Goal: Transaction & Acquisition: Purchase product/service

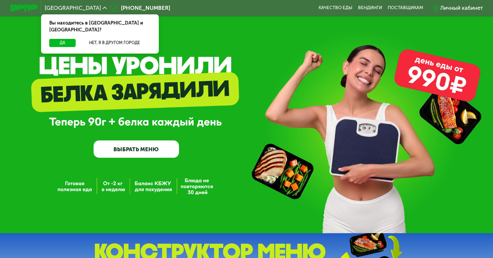
click at [138, 141] on link "ВЫБРАТЬ МЕНЮ" at bounding box center [136, 148] width 85 height 17
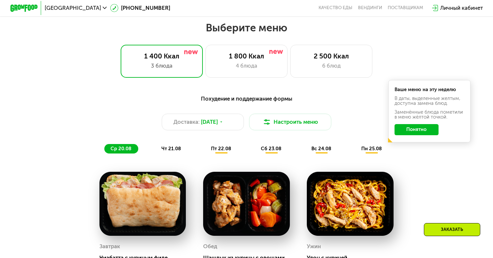
scroll to position [285, 0]
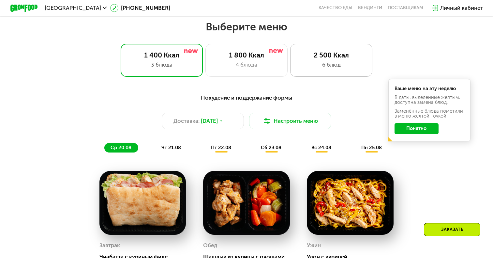
click at [304, 61] on div "6 блюд" at bounding box center [332, 65] width 68 height 8
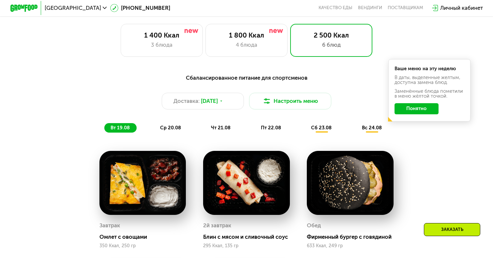
scroll to position [276, 0]
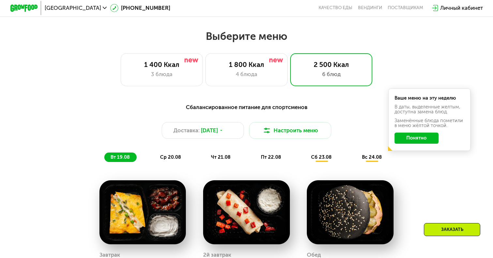
click at [167, 155] on span "ср 20.08" at bounding box center [170, 157] width 21 height 6
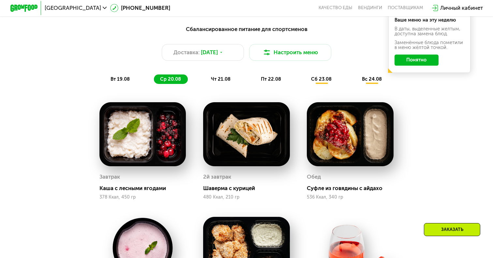
scroll to position [367, 0]
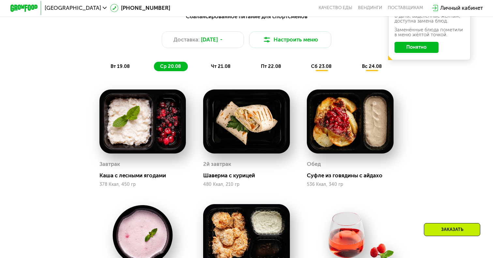
click at [120, 61] on div "Сбалансированное питание для спортсменов Доставка: [DATE] Настроить меню вт 19.…" at bounding box center [247, 41] width 406 height 59
click at [120, 64] on span "вт 19.08" at bounding box center [120, 66] width 19 height 6
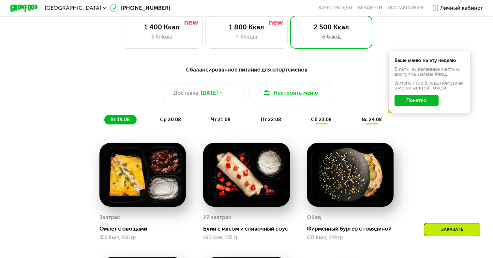
scroll to position [308, 0]
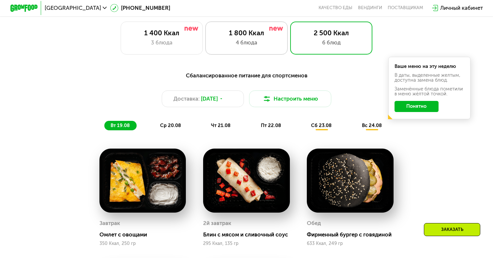
click at [272, 26] on div at bounding box center [276, 29] width 14 height 6
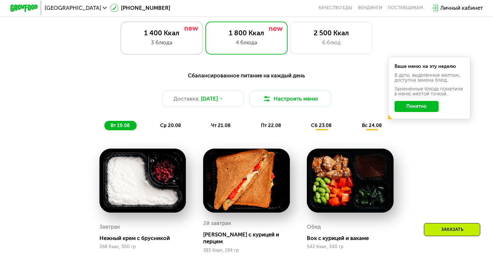
click at [172, 39] on div "3 блюда" at bounding box center [162, 42] width 68 height 8
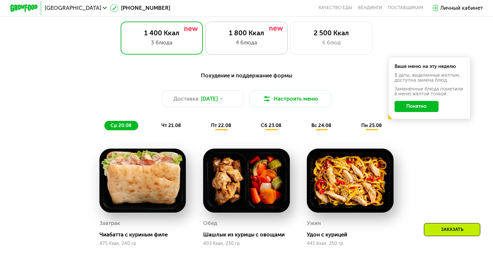
click at [251, 29] on div "1 800 Ккал" at bounding box center [247, 33] width 68 height 8
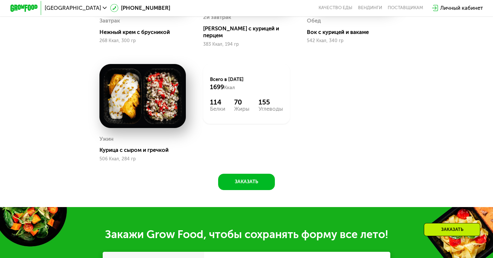
scroll to position [547, 0]
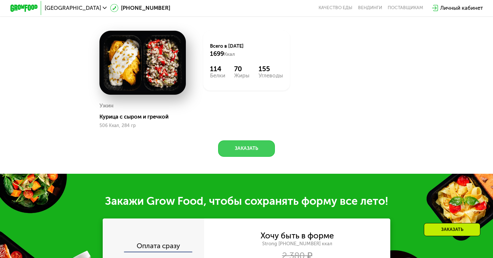
click at [271, 140] on button "Заказать" at bounding box center [246, 148] width 57 height 16
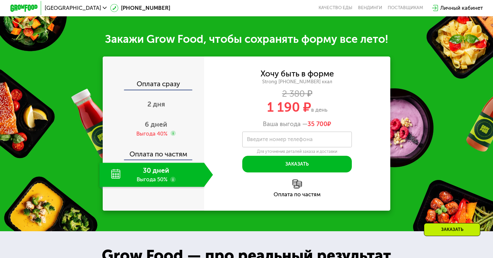
scroll to position [714, 0]
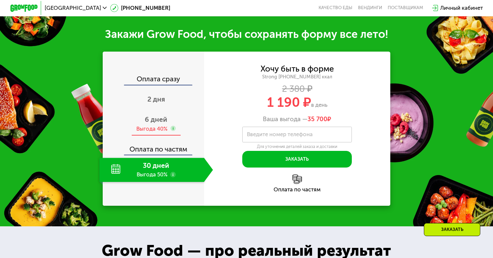
click at [162, 112] on div "6 дней Выгода 40%" at bounding box center [157, 124] width 114 height 24
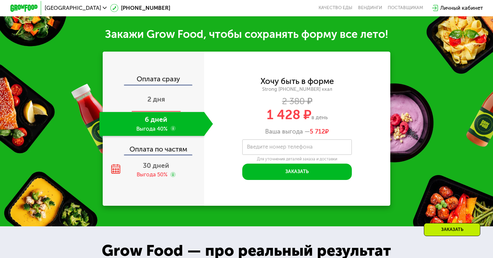
click at [160, 96] on span "2 дня" at bounding box center [156, 99] width 18 height 8
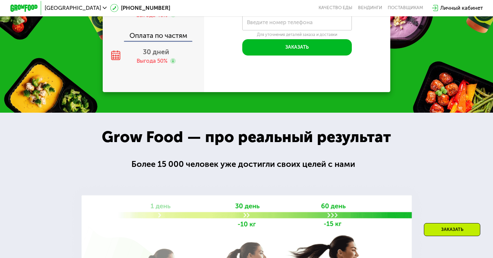
scroll to position [718, 0]
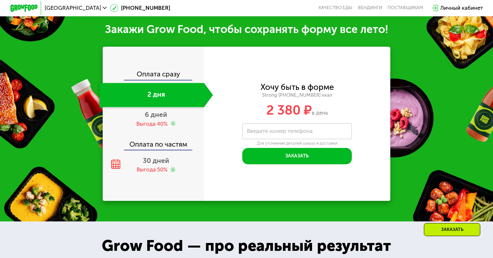
click at [162, 141] on div "Оплата по частям" at bounding box center [153, 142] width 101 height 16
click at [159, 166] on div "Выгода 50%" at bounding box center [152, 170] width 31 height 8
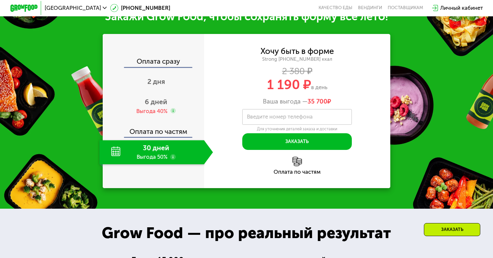
scroll to position [731, 0]
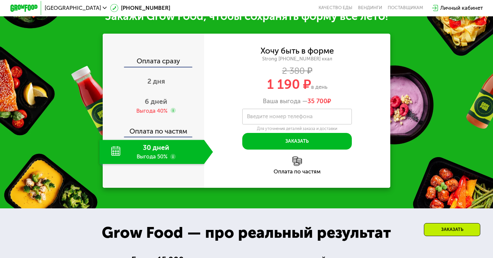
click at [291, 169] on div "Оплата по частям" at bounding box center [297, 172] width 186 height 6
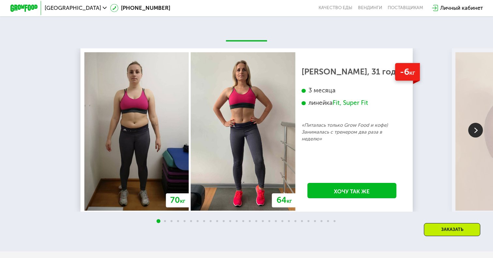
scroll to position [1182, 0]
